Goal: Navigation & Orientation: Find specific page/section

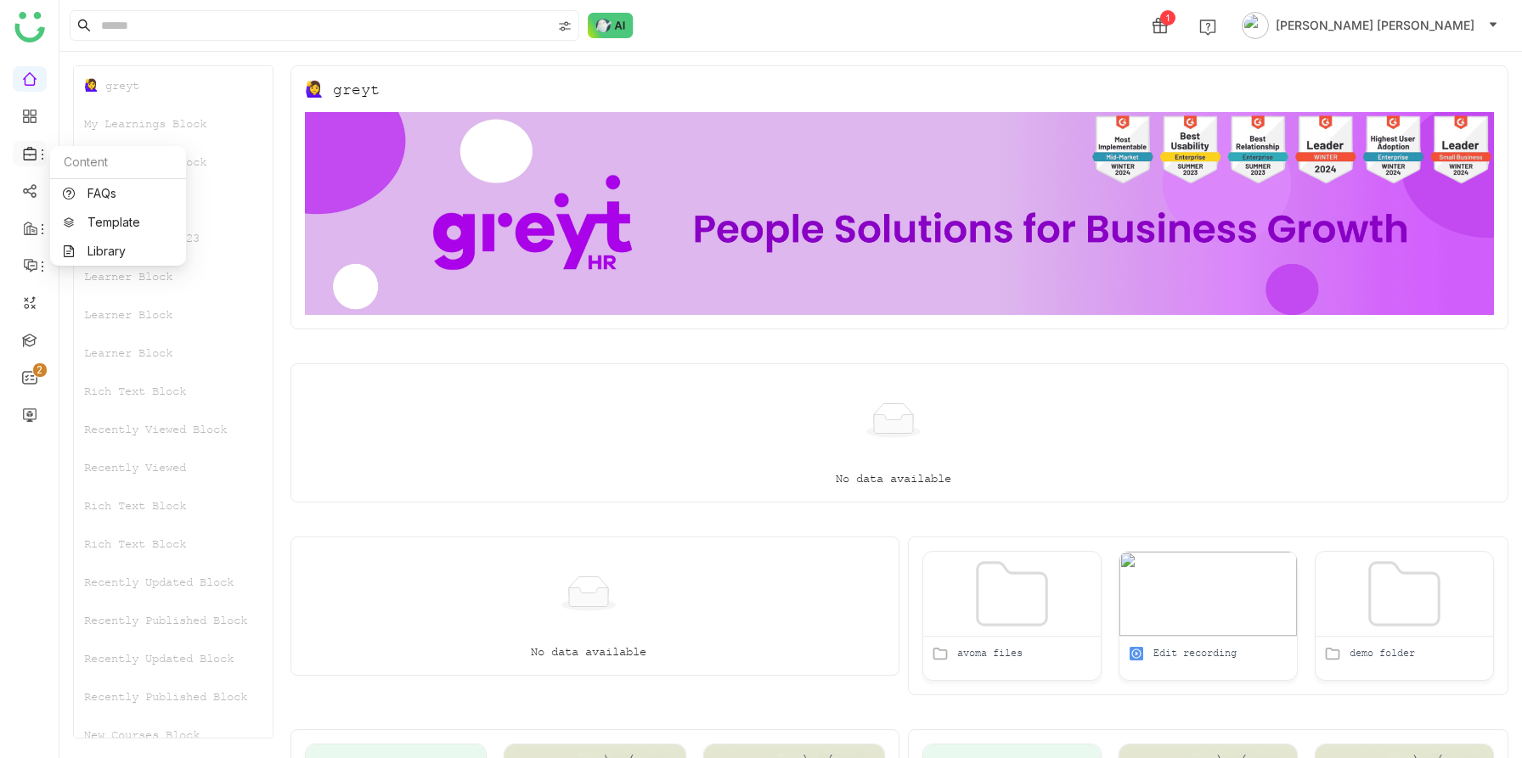
click at [25, 154] on span at bounding box center [29, 154] width 8 height 0
click at [87, 245] on link "Library" at bounding box center [118, 251] width 110 height 12
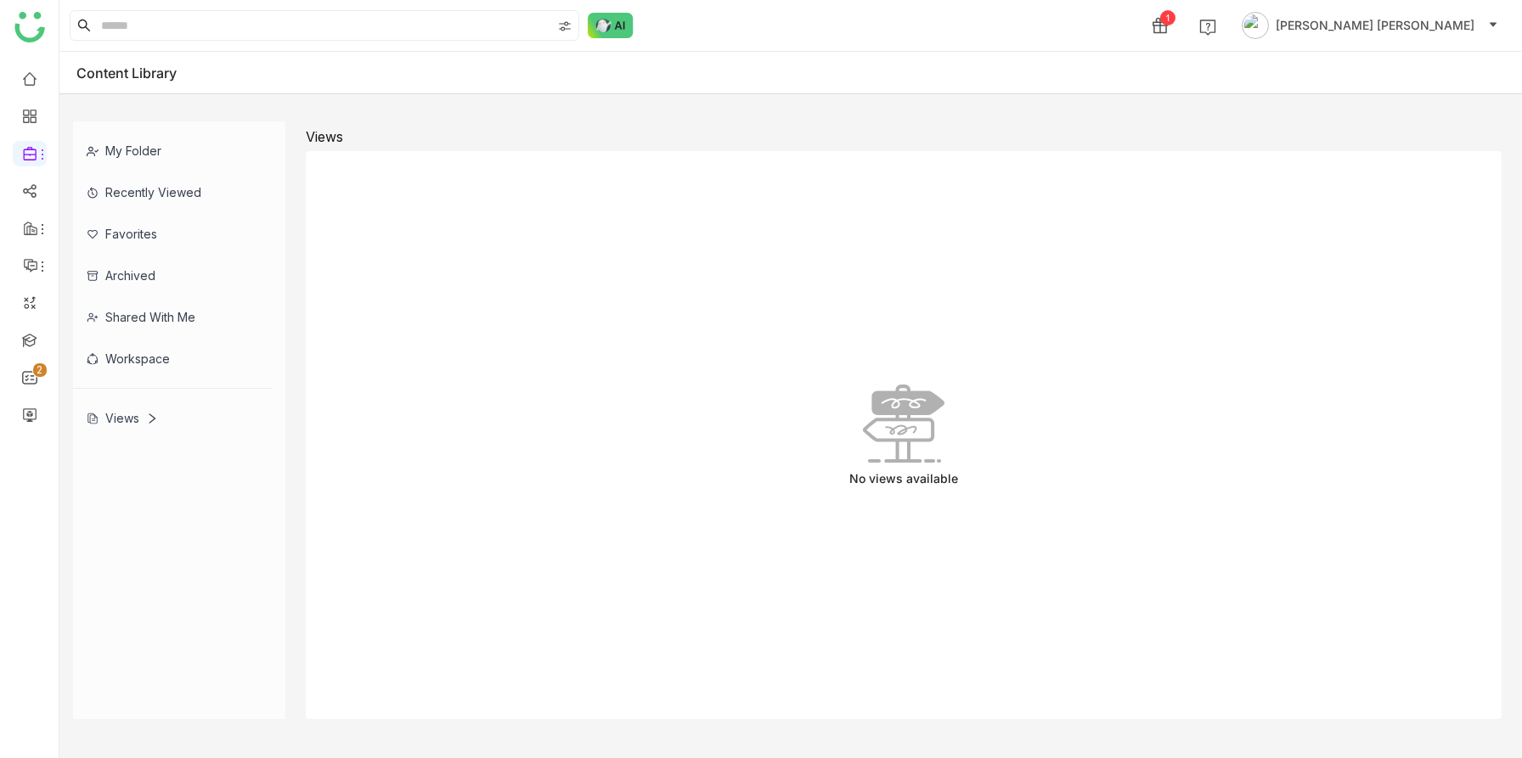
click at [163, 147] on div "My Folder" at bounding box center [173, 151] width 200 height 42
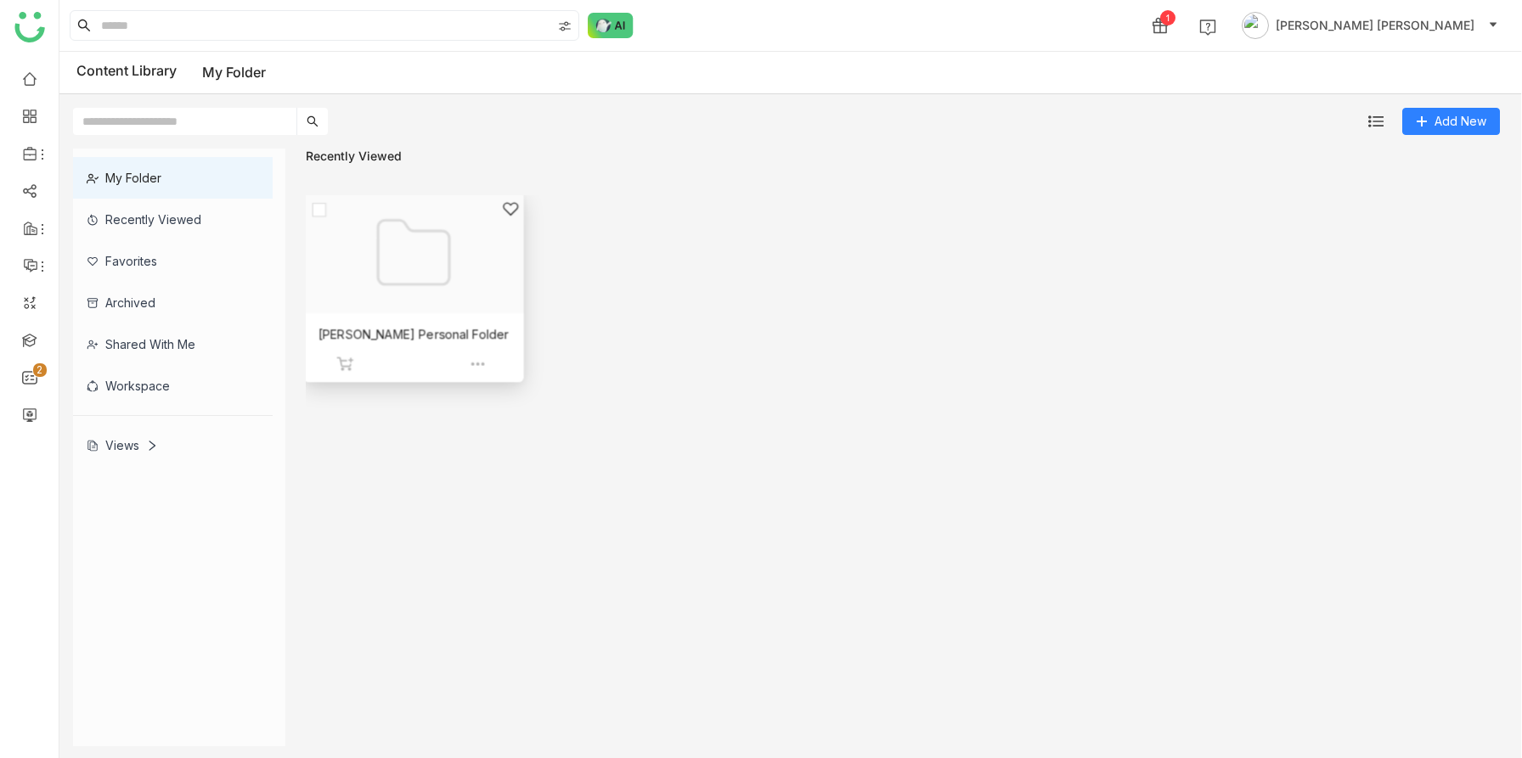
click at [409, 296] on div at bounding box center [407, 273] width 190 height 147
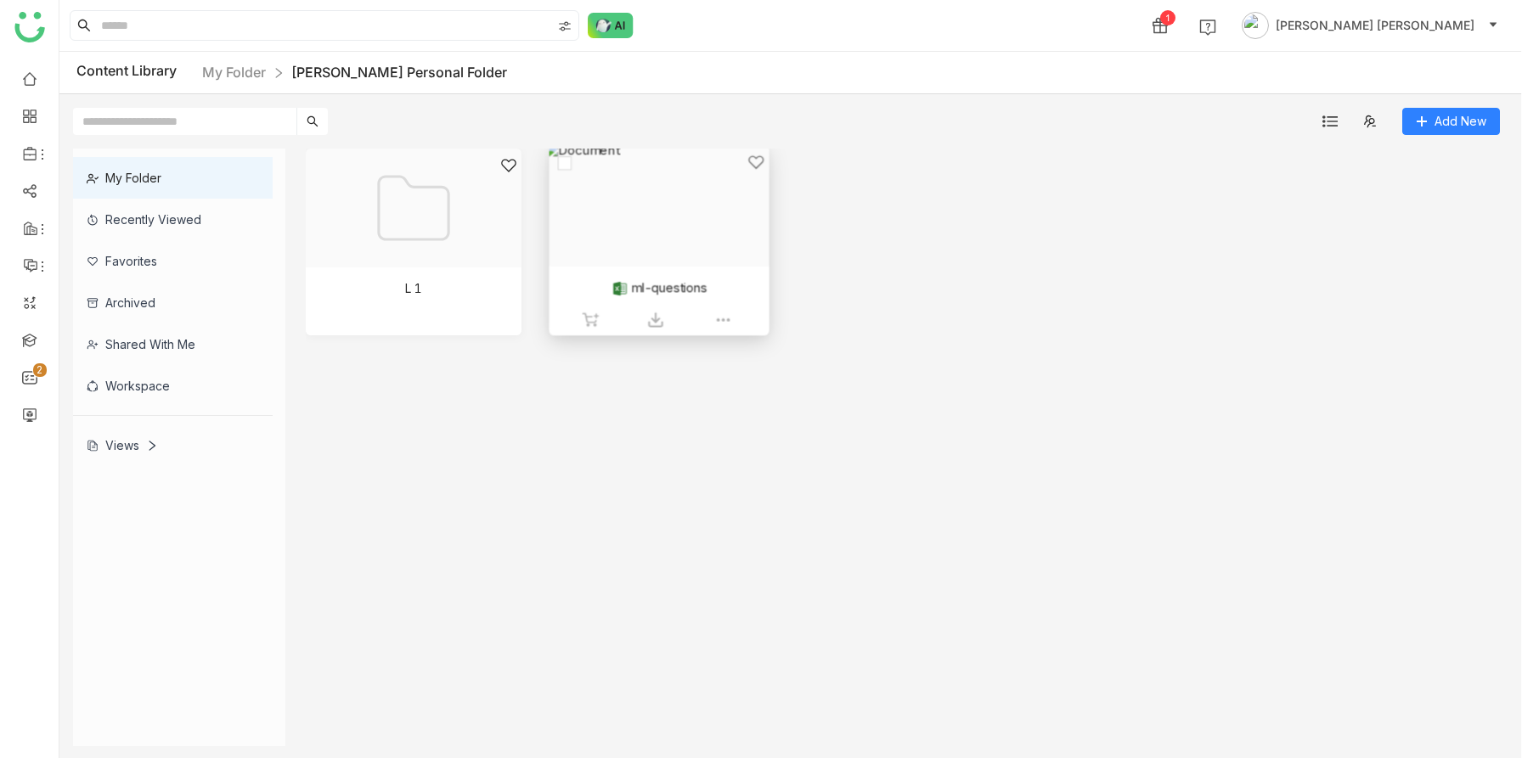
click at [661, 230] on div at bounding box center [652, 227] width 190 height 147
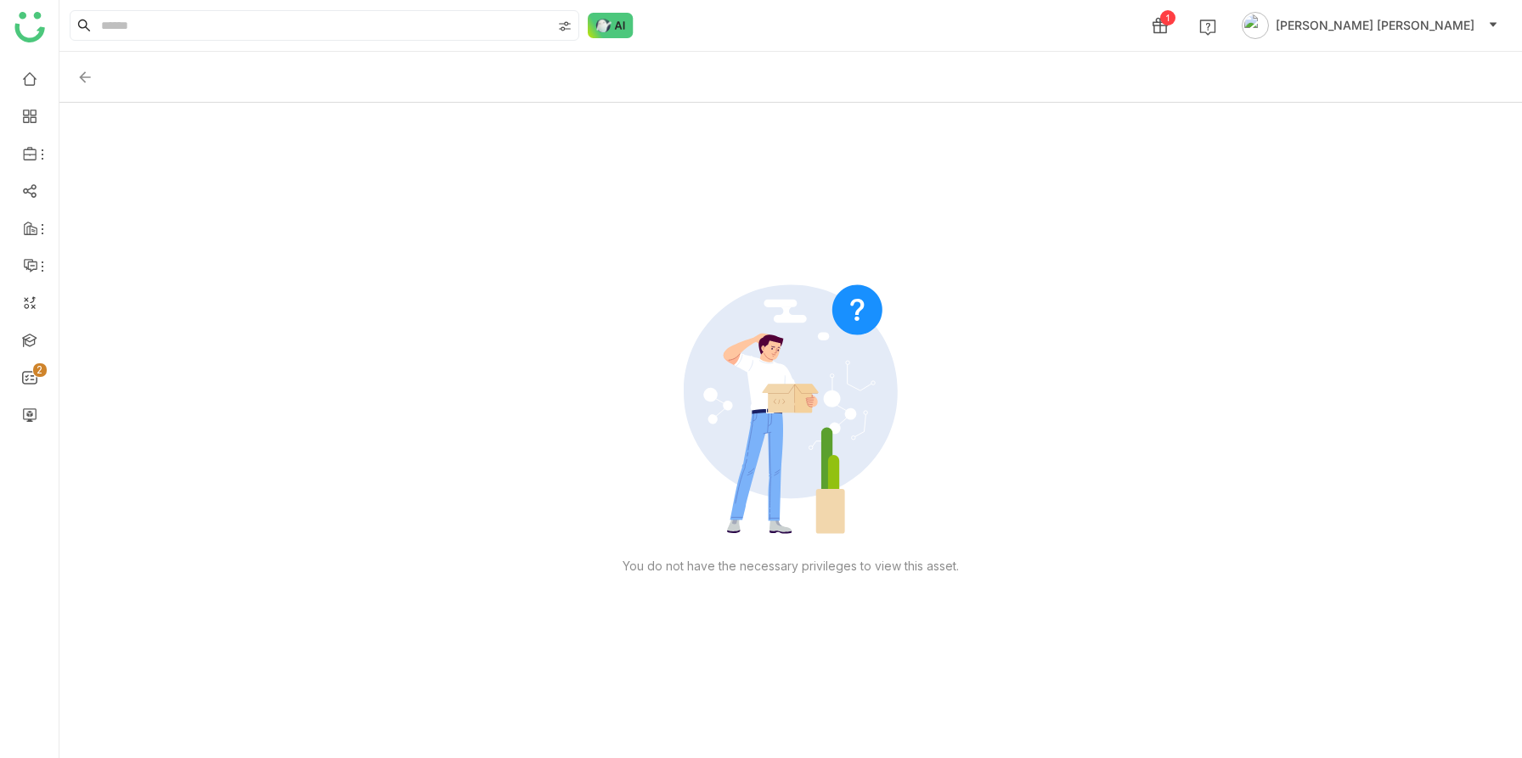
click at [82, 79] on img at bounding box center [84, 77] width 17 height 17
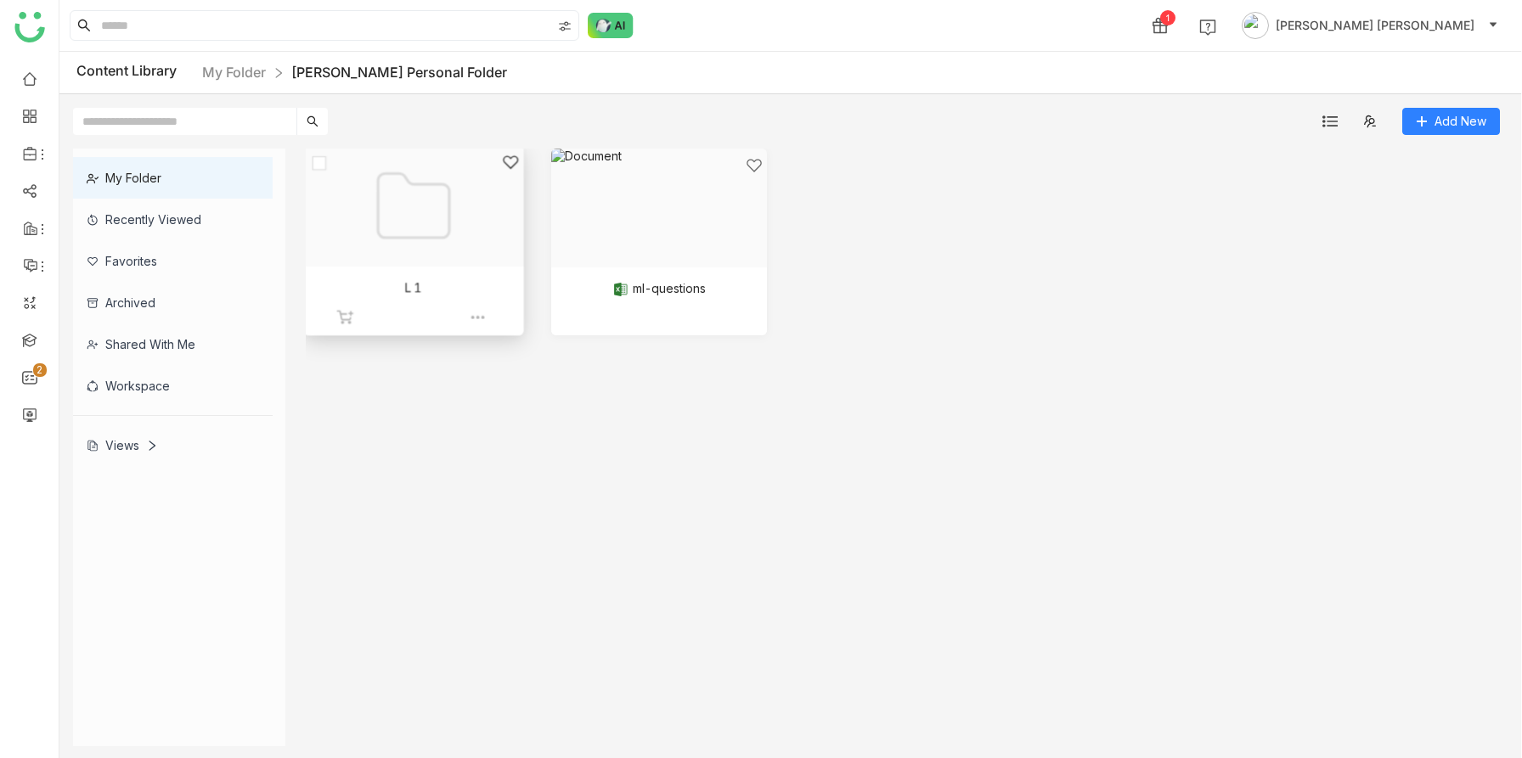
click at [420, 245] on div at bounding box center [407, 227] width 190 height 147
click at [410, 250] on div at bounding box center [407, 227] width 190 height 147
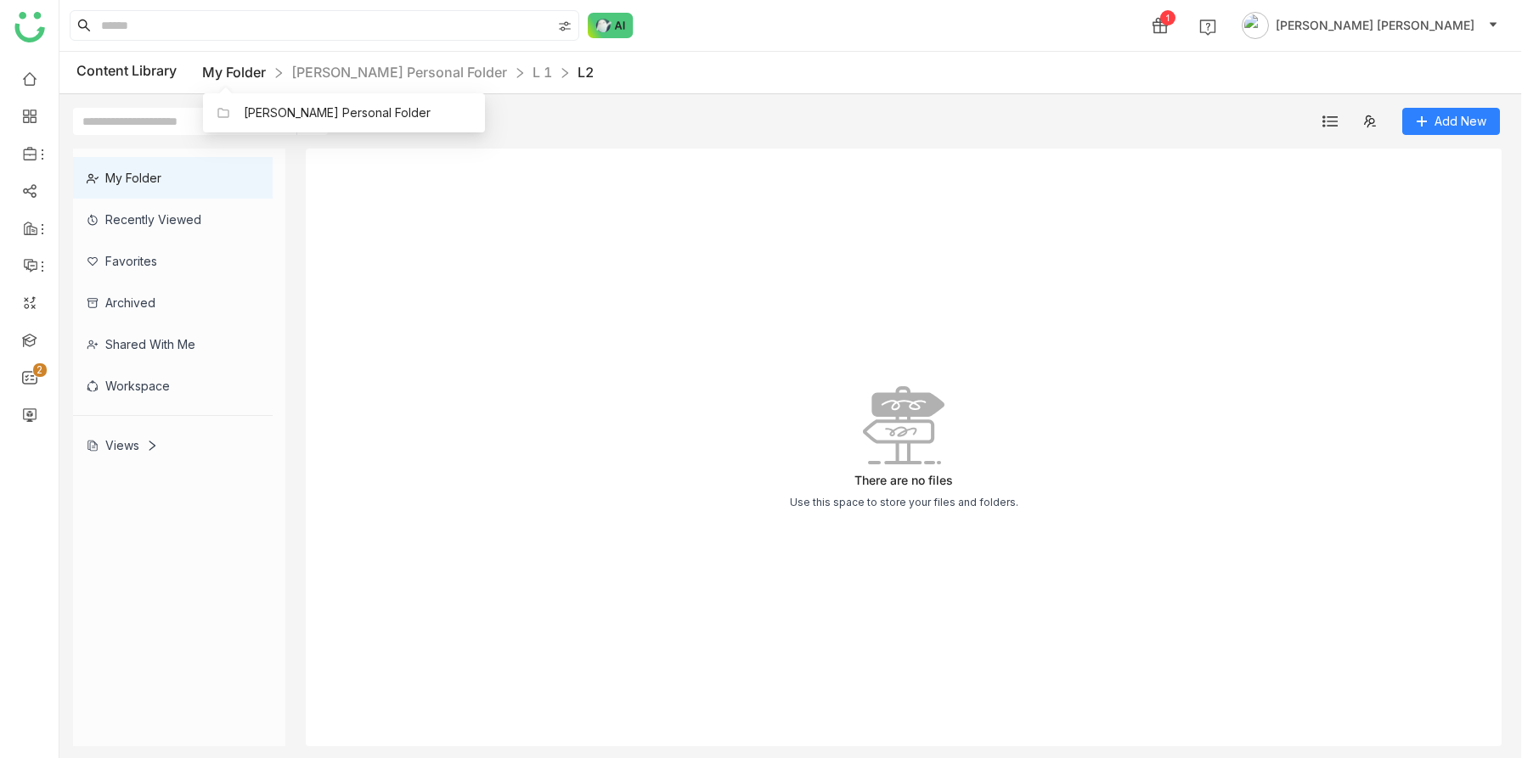
click at [246, 75] on link "My Folder" at bounding box center [234, 72] width 64 height 17
